Goal: Download file/media

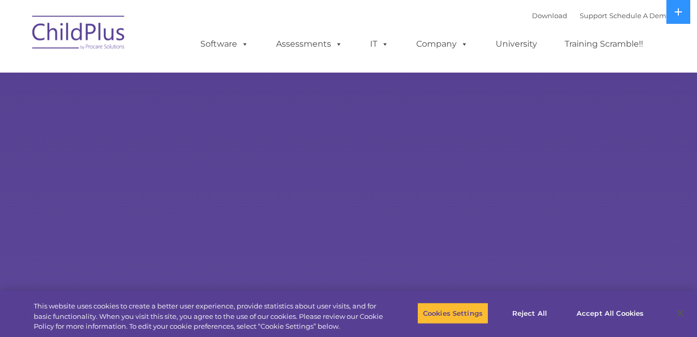
select select "MEDIUM"
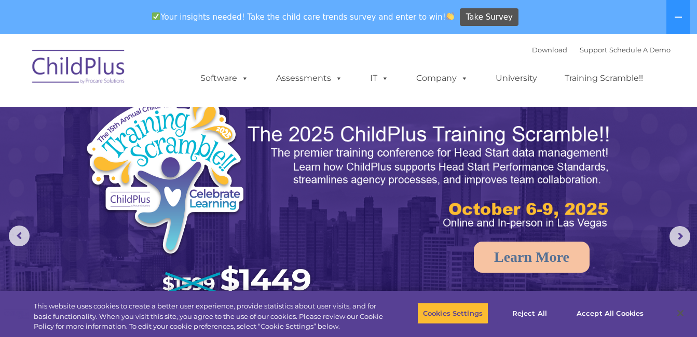
click at [533, 54] on div "Download Support | Schedule A Demo " at bounding box center [601, 50] width 139 height 16
click at [535, 48] on link "Download" at bounding box center [549, 50] width 35 height 8
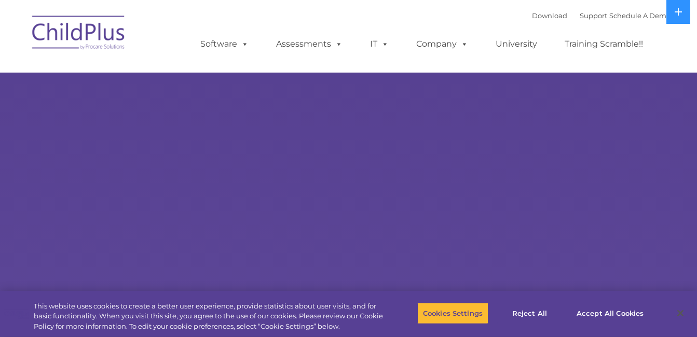
select select "MEDIUM"
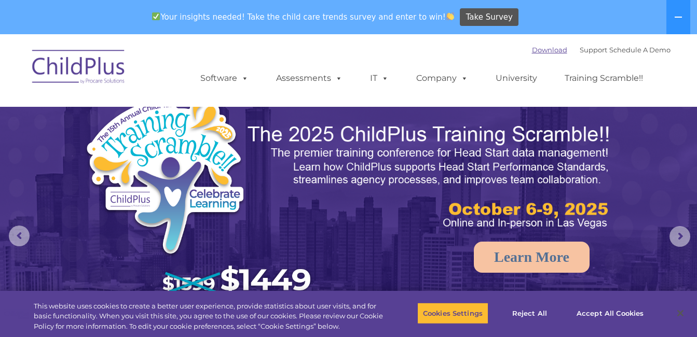
click at [534, 47] on link "Download" at bounding box center [549, 50] width 35 height 8
